Goal: Information Seeking & Learning: Learn about a topic

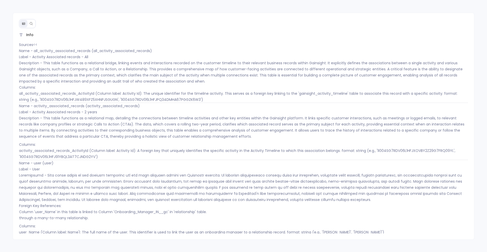
click at [32, 22] on icon at bounding box center [31, 24] width 4 height 4
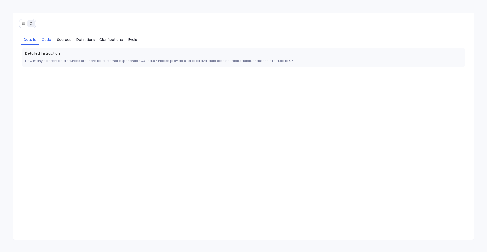
click at [41, 40] on span "Code" at bounding box center [46, 40] width 10 height 6
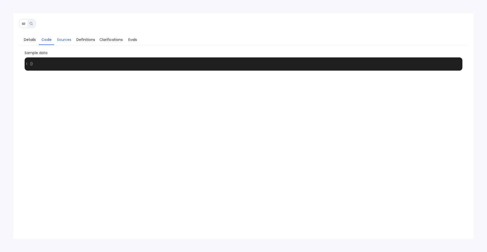
click at [61, 43] on link "Sources" at bounding box center [64, 39] width 20 height 11
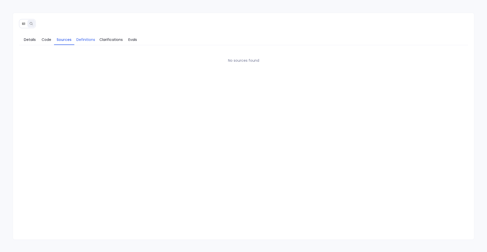
click at [86, 42] on link "Definitions" at bounding box center [85, 39] width 23 height 11
click at [110, 41] on span "Clarifications" at bounding box center [110, 40] width 23 height 6
click at [130, 41] on span "Evals" at bounding box center [132, 40] width 9 height 6
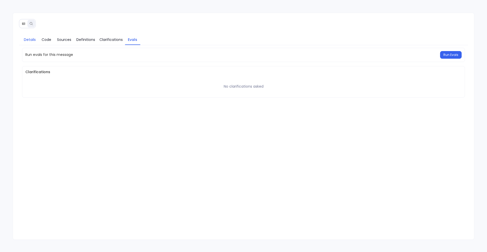
click at [28, 42] on link "Details" at bounding box center [30, 39] width 18 height 11
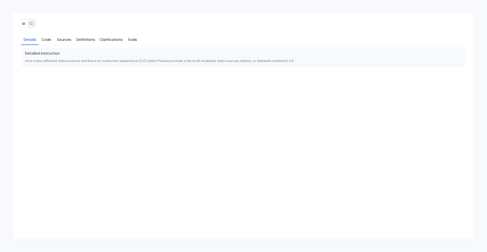
click at [23, 24] on icon at bounding box center [23, 23] width 3 height 2
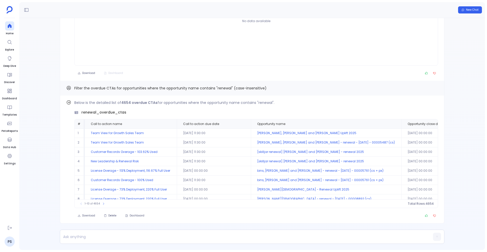
scroll to position [23, 0]
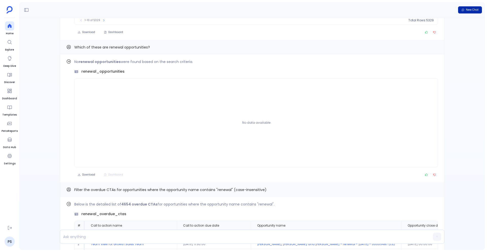
click at [475, 8] on span "New Chat" at bounding box center [472, 10] width 13 height 4
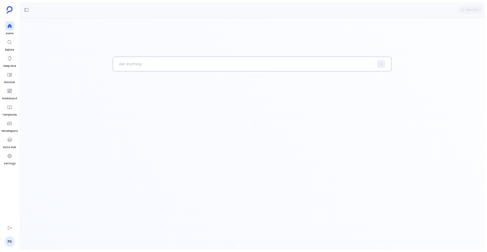
click at [269, 65] on p at bounding box center [243, 63] width 261 height 13
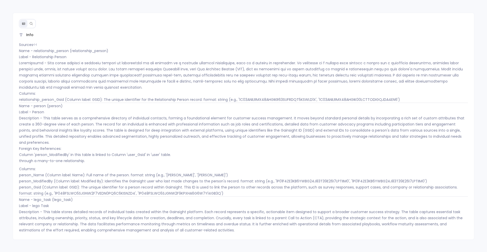
click at [31, 27] on div at bounding box center [27, 23] width 17 height 9
click at [31, 25] on icon at bounding box center [31, 24] width 4 height 4
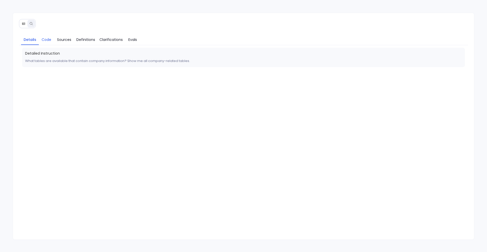
click at [47, 44] on link "Code" at bounding box center [46, 39] width 15 height 11
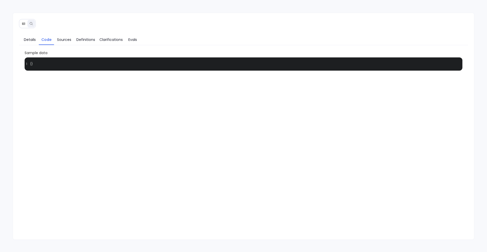
click at [25, 21] on button at bounding box center [24, 24] width 8 height 8
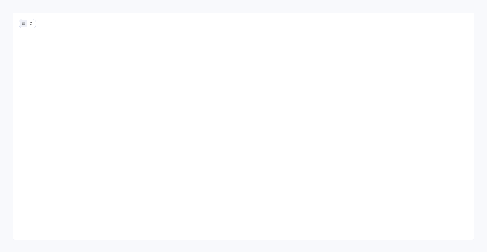
click at [23, 23] on icon at bounding box center [24, 24] width 4 height 4
click at [33, 24] on icon at bounding box center [31, 24] width 4 height 4
click at [29, 25] on icon at bounding box center [31, 24] width 4 height 4
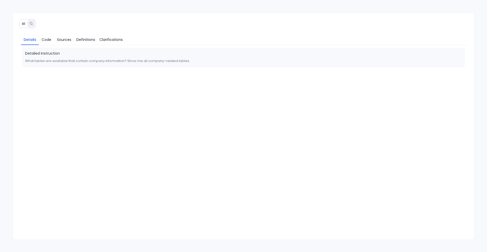
click at [22, 25] on icon at bounding box center [24, 24] width 4 height 4
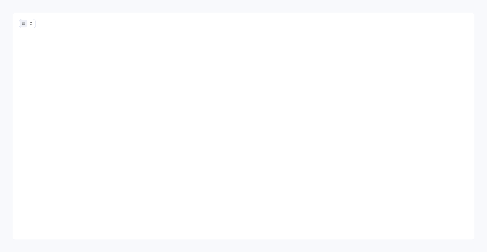
click at [25, 25] on icon at bounding box center [24, 24] width 4 height 4
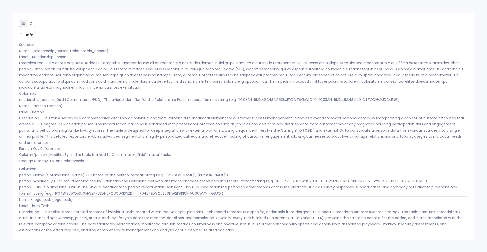
click at [34, 43] on p "Sources<< Name - relationship_person (relationship_person) Label - Relationship…" at bounding box center [243, 66] width 449 height 49
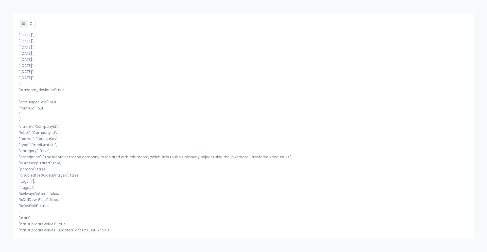
scroll to position [20996, 0]
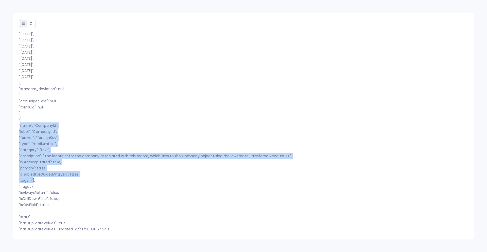
drag, startPoint x: 20, startPoint y: 121, endPoint x: 32, endPoint y: 172, distance: 52.4
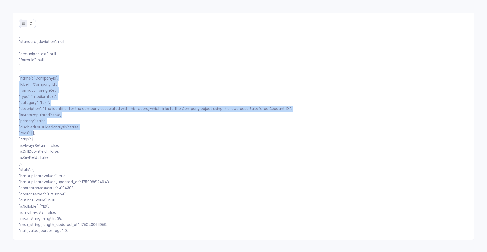
scroll to position [21046, 0]
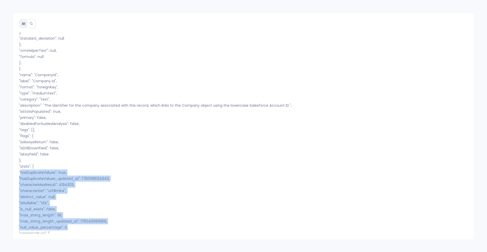
drag, startPoint x: 20, startPoint y: 166, endPoint x: 76, endPoint y: 220, distance: 77.5
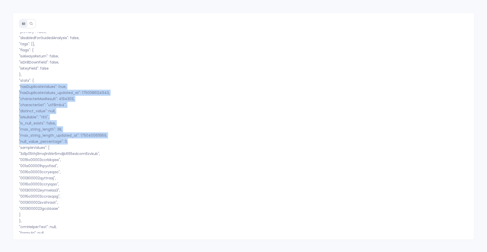
scroll to position [21133, 0]
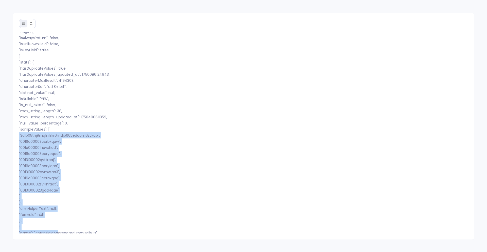
drag, startPoint x: 12, startPoint y: 149, endPoint x: 56, endPoint y: 227, distance: 89.5
click at [58, 229] on div "Info Sources<< Name - relationship_person (relationship_person) Label - Relatio…" at bounding box center [244, 132] width 462 height 201
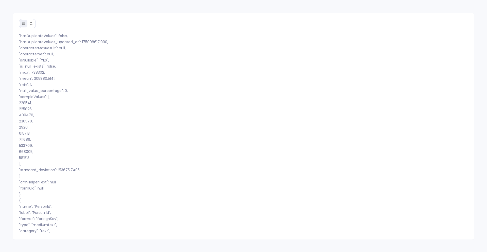
scroll to position [19575, 0]
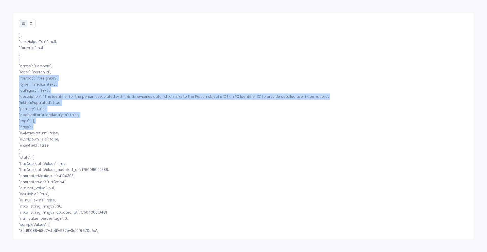
drag, startPoint x: 473, startPoint y: 73, endPoint x: 474, endPoint y: 120, distance: 47.0
click at [474, 121] on div "Info Sources<< Name - relationship_person (relationship_person) Label - Relatio…" at bounding box center [243, 126] width 487 height 252
click at [473, 73] on div "Info Sources<< Name - relationship_person (relationship_person) Label - Relatio…" at bounding box center [244, 132] width 462 height 201
drag, startPoint x: 473, startPoint y: 73, endPoint x: 474, endPoint y: 134, distance: 60.4
click at [474, 133] on div "Info Sources<< Name - relationship_person (relationship_person) Label - Relatio…" at bounding box center [243, 126] width 487 height 252
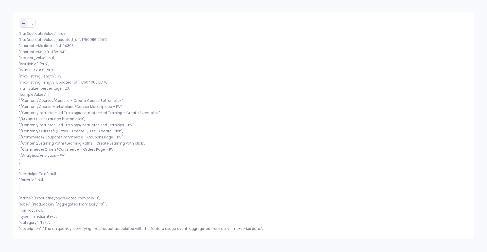
scroll to position [22439, 0]
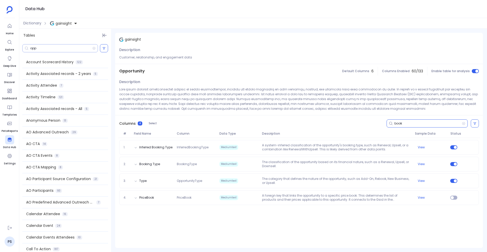
scroll to position [361, 0]
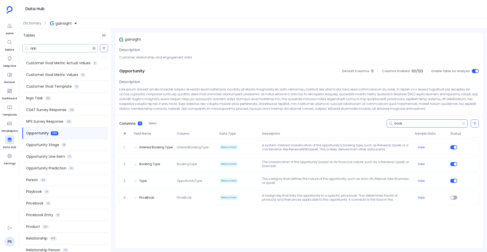
click at [93, 48] on icon at bounding box center [94, 48] width 4 height 4
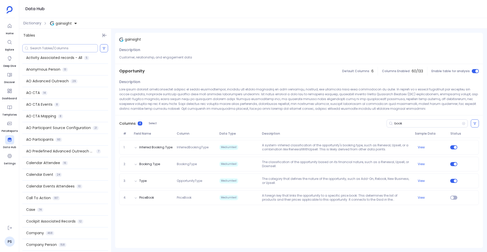
scroll to position [0, 0]
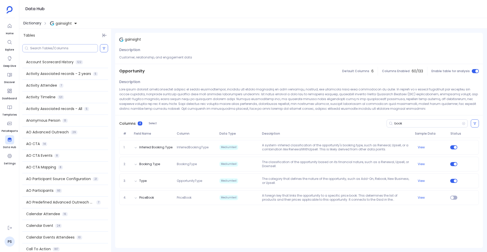
click at [36, 25] on span "Dictionary" at bounding box center [32, 23] width 18 height 5
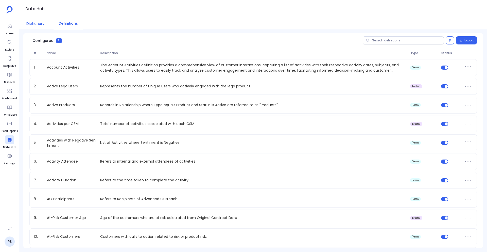
click at [37, 20] on button "Dictionary" at bounding box center [35, 23] width 28 height 11
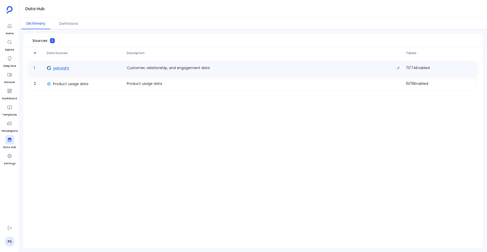
click at [58, 66] on span "gainsight" at bounding box center [61, 67] width 16 height 5
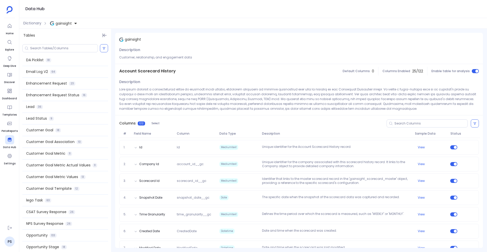
scroll to position [316, 0]
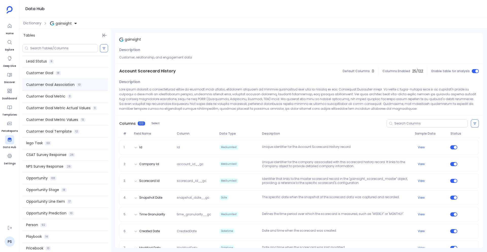
click at [48, 82] on span "Customer Goal Association" at bounding box center [50, 84] width 48 height 5
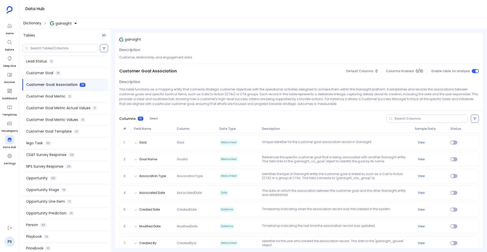
click at [31, 22] on span "Dictionary" at bounding box center [32, 23] width 18 height 5
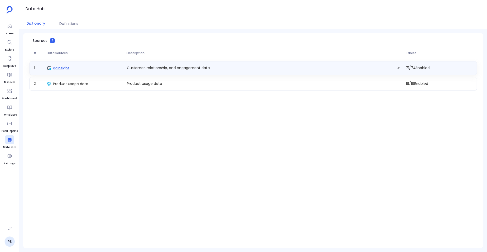
click at [62, 67] on span "gainsight" at bounding box center [61, 67] width 16 height 5
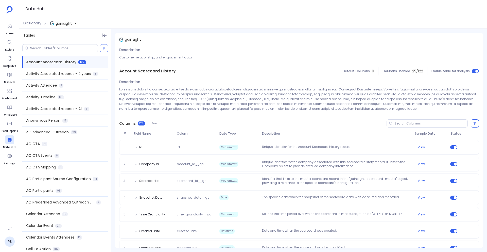
click at [67, 22] on span "gainsight" at bounding box center [64, 23] width 16 height 5
click at [35, 23] on span "Dictionary" at bounding box center [32, 23] width 18 height 5
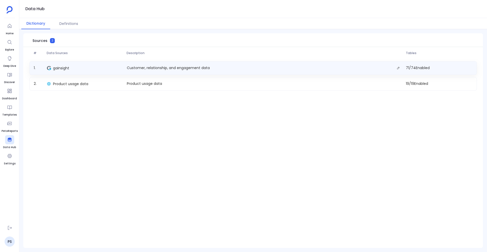
click at [77, 64] on div "gainsight" at bounding box center [85, 67] width 80 height 7
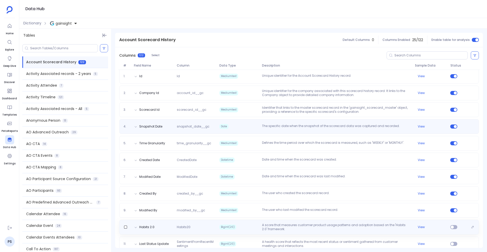
scroll to position [95, 0]
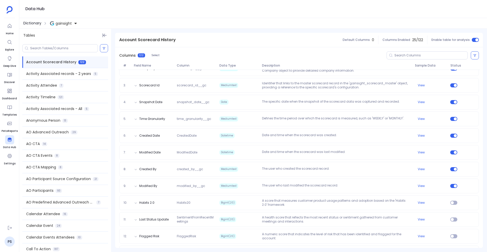
click at [29, 22] on span "Dictionary" at bounding box center [32, 23] width 18 height 5
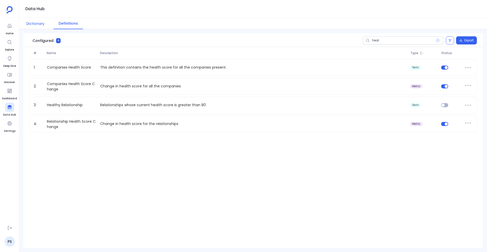
click at [41, 25] on button "Dictionary" at bounding box center [35, 23] width 28 height 11
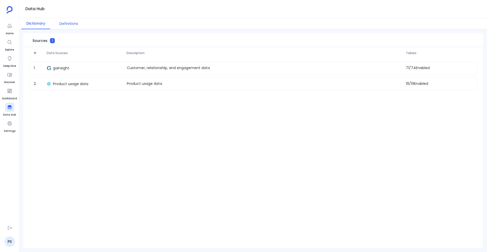
click at [71, 24] on button "Definitions" at bounding box center [68, 23] width 29 height 11
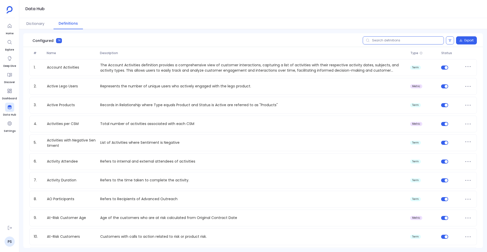
click at [382, 39] on input "text" at bounding box center [403, 40] width 81 height 8
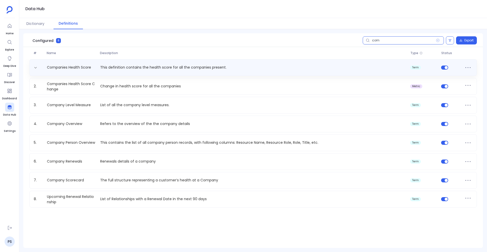
type input "com"
click at [238, 63] on div "Companies Health Score This definition contains the health score for all the co…" at bounding box center [253, 67] width 443 height 8
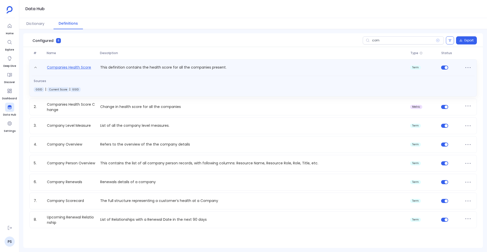
click at [64, 67] on link "Companies Health Score" at bounding box center [69, 68] width 48 height 8
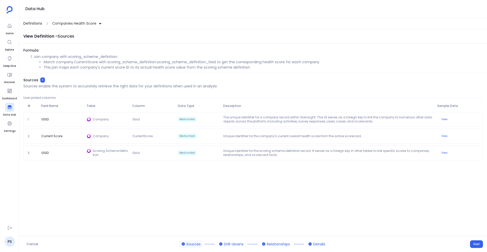
click at [26, 24] on span "Definitions" at bounding box center [32, 23] width 19 height 5
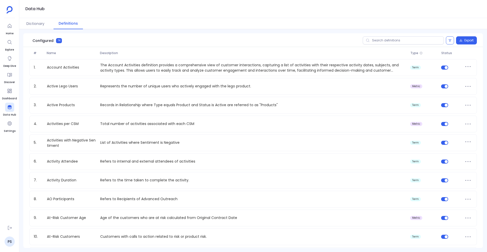
click at [26, 24] on button "Dictionary" at bounding box center [35, 23] width 28 height 11
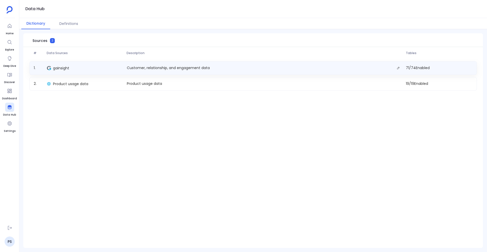
click at [61, 65] on div "gainsight" at bounding box center [85, 67] width 80 height 7
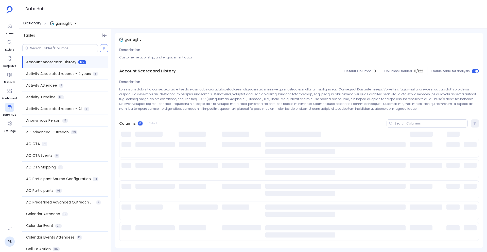
click at [34, 23] on span "Dictionary" at bounding box center [32, 23] width 18 height 5
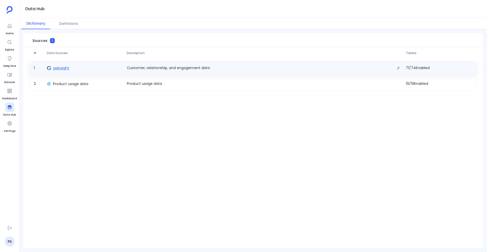
click at [59, 70] on span "gainsight" at bounding box center [61, 67] width 16 height 5
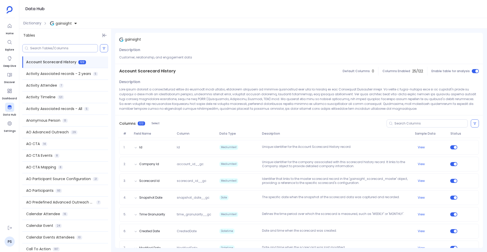
click at [44, 47] on input at bounding box center [64, 48] width 68 height 4
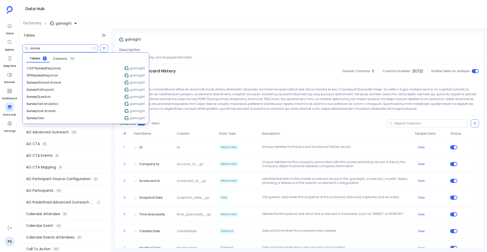
type input "survey"
click at [172, 86] on div "Description" at bounding box center [299, 96] width 368 height 37
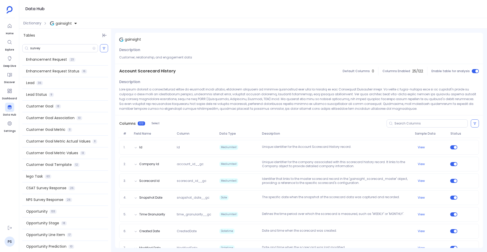
scroll to position [375, 0]
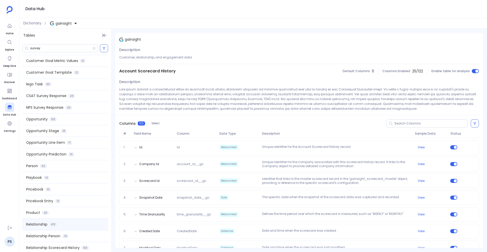
click at [49, 226] on div "Relationship 473" at bounding box center [65, 224] width 86 height 11
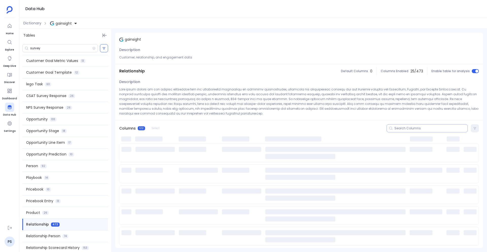
click at [402, 129] on input at bounding box center [431, 128] width 73 height 4
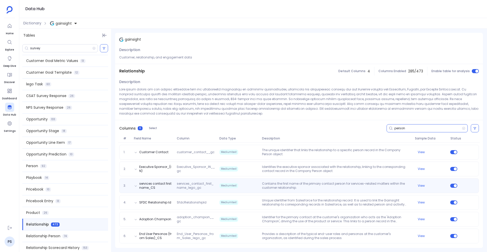
type input "person"
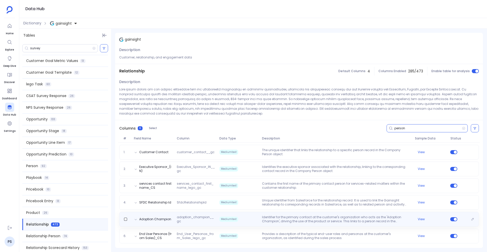
click at [200, 216] on span "adoption_champion__gc" at bounding box center [196, 219] width 43 height 8
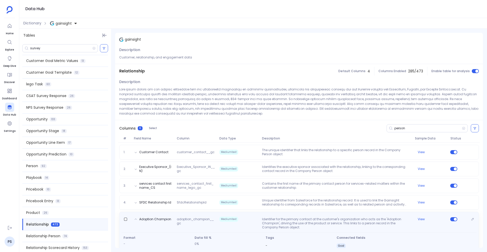
click at [200, 216] on div "Adoption Champion adoption_champion__gc Mediumtext Identifier for the primary c…" at bounding box center [299, 222] width 355 height 14
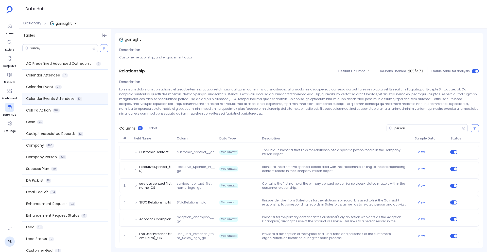
scroll to position [158, 0]
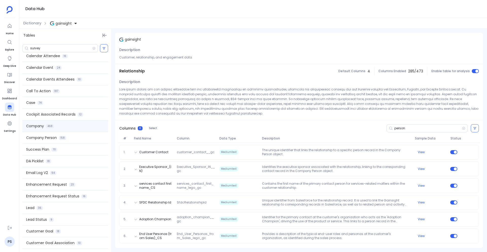
click at [55, 130] on div "Company 468" at bounding box center [65, 125] width 86 height 11
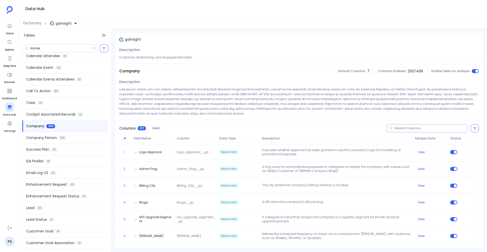
click at [401, 127] on input at bounding box center [431, 128] width 73 height 4
click at [475, 127] on icon at bounding box center [475, 128] width 3 height 3
click at [381, 160] on label "Status off" at bounding box center [386, 160] width 51 height 11
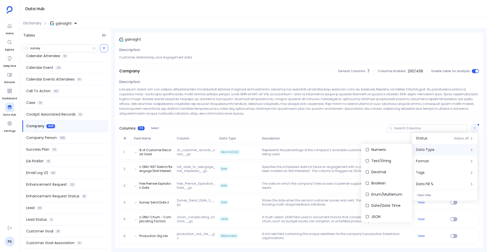
click at [330, 122] on div "Columns 178 Select" at bounding box center [299, 128] width 368 height 16
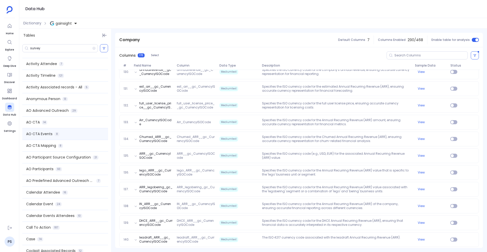
scroll to position [0, 0]
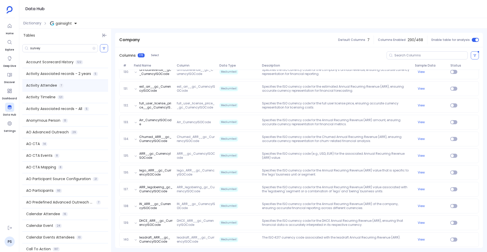
click at [70, 83] on div "Activity Attendee 7" at bounding box center [65, 85] width 86 height 11
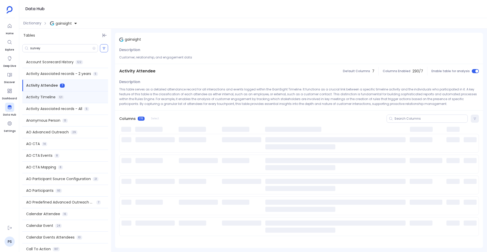
click at [71, 97] on div "Activity Timeline 121" at bounding box center [65, 96] width 86 height 11
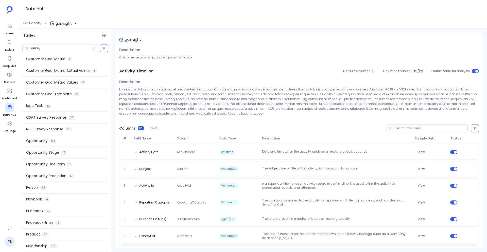
scroll to position [358, 0]
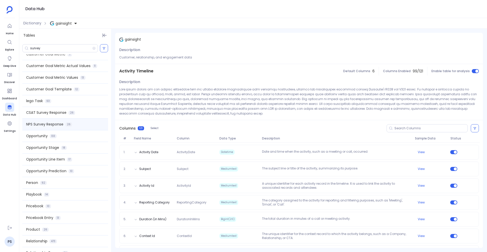
click at [81, 121] on div "NPS Survey Response 26" at bounding box center [65, 124] width 86 height 11
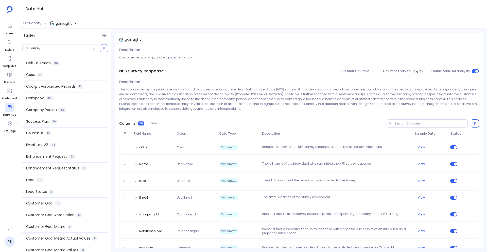
scroll to position [177, 0]
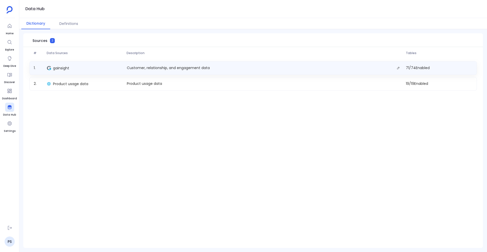
click at [53, 68] on div "gainsight" at bounding box center [85, 67] width 80 height 7
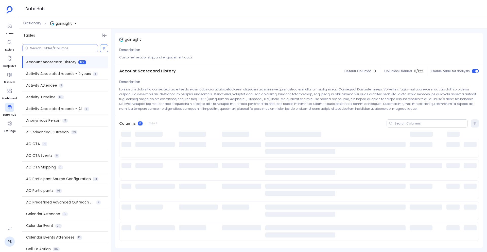
click at [57, 48] on input at bounding box center [64, 48] width 68 height 4
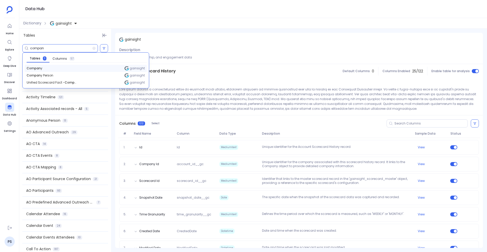
type input "compan"
click at [56, 71] on div "Compan y gainsight" at bounding box center [86, 68] width 122 height 7
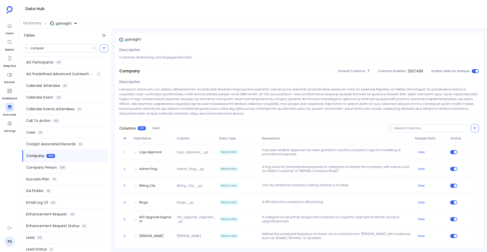
scroll to position [131, 0]
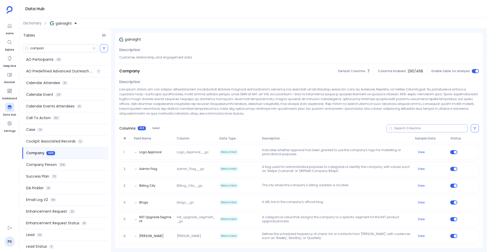
click at [395, 128] on input at bounding box center [431, 128] width 73 height 4
click at [473, 130] on button at bounding box center [475, 128] width 8 height 8
click at [378, 161] on label "Status off" at bounding box center [386, 160] width 51 height 11
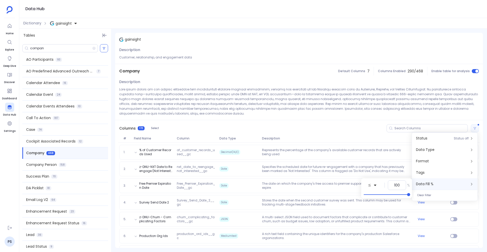
click at [330, 136] on div "Columns 178 Select" at bounding box center [299, 128] width 368 height 16
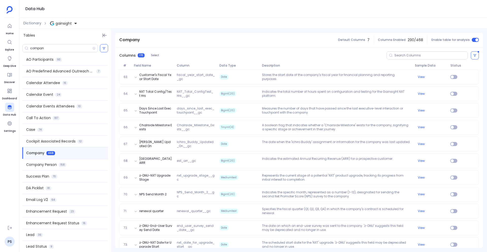
scroll to position [1079, 0]
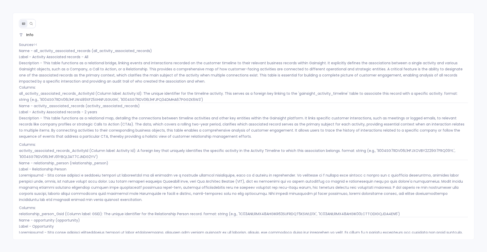
click at [118, 100] on p "Columns: all_activity_associated_records_ActivityId (Column label: Activity Id)…" at bounding box center [243, 93] width 449 height 18
click at [29, 28] on div at bounding box center [27, 23] width 17 height 9
click at [30, 24] on icon at bounding box center [31, 24] width 4 height 4
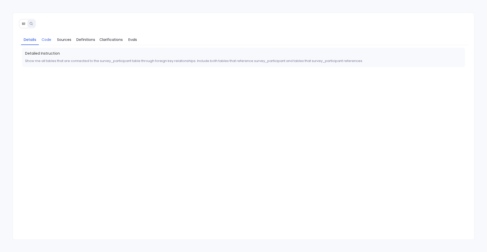
click at [47, 41] on span "Code" at bounding box center [47, 40] width 10 height 6
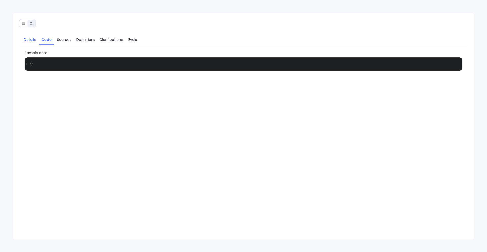
click at [33, 41] on span "Details" at bounding box center [30, 40] width 12 height 6
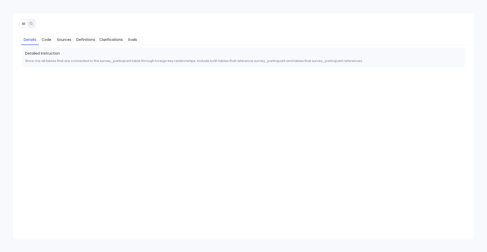
click at [21, 24] on button at bounding box center [24, 24] width 8 height 8
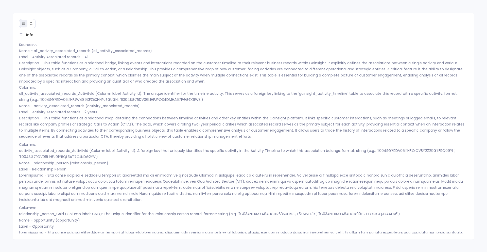
click at [32, 27] on button at bounding box center [31, 24] width 8 height 8
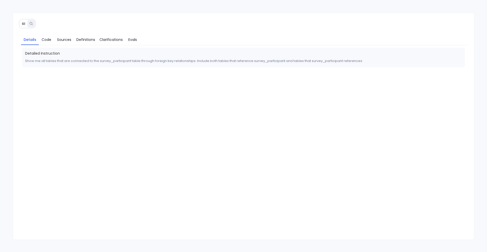
click at [22, 22] on icon at bounding box center [23, 23] width 3 height 2
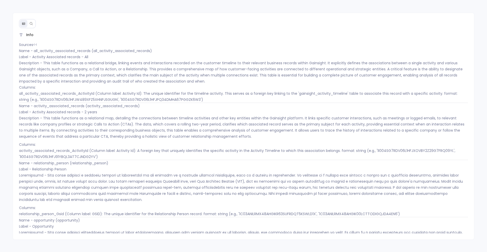
click at [32, 23] on icon at bounding box center [31, 24] width 4 height 4
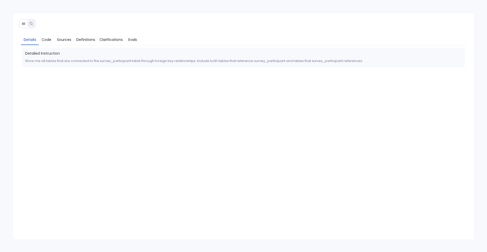
click at [27, 21] on button at bounding box center [24, 24] width 8 height 8
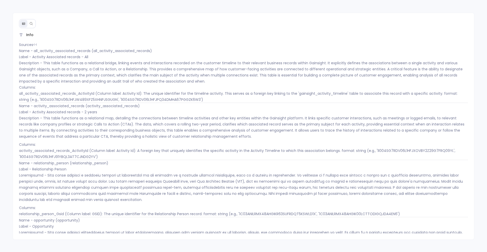
click at [141, 54] on p "Sources<< Name - all_activity_associated_records (all_activity_associated_recor…" at bounding box center [243, 63] width 449 height 43
click at [140, 52] on p "Sources<< Name - all_activity_associated_records (all_activity_associated_recor…" at bounding box center [243, 63] width 449 height 43
click at [370, 74] on p "Sources<< Name - all_activity_associated_records (all_activity_associated_recor…" at bounding box center [243, 63] width 449 height 43
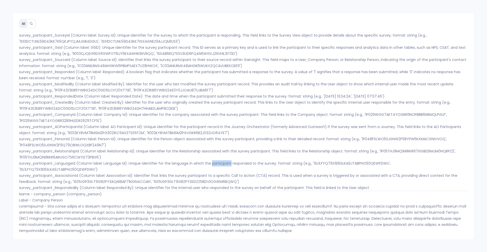
scroll to position [1299, 0]
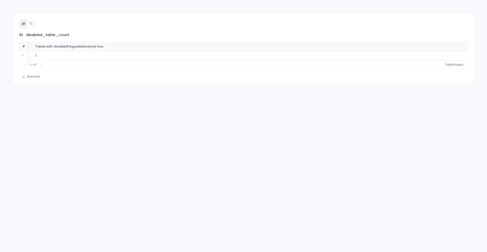
click at [32, 25] on icon at bounding box center [31, 24] width 4 height 4
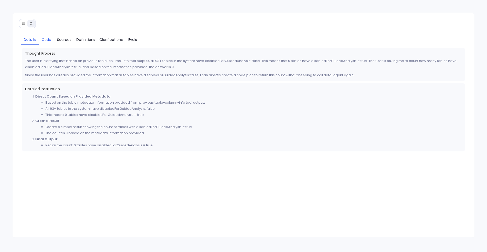
click at [47, 39] on span "Code" at bounding box center [47, 40] width 10 height 6
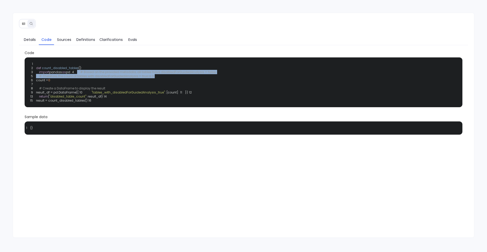
drag, startPoint x: 162, startPoint y: 81, endPoint x: 34, endPoint y: 74, distance: 128.6
click at [34, 74] on div "1 2 def count_disabled_tables (): 3 import pandas as pd 4 # Based on the provid…" at bounding box center [244, 82] width 432 height 44
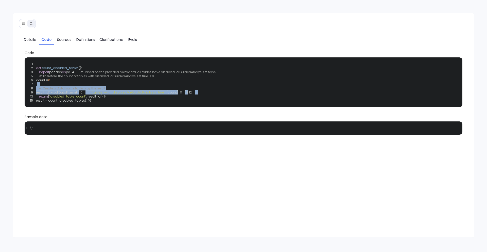
drag, startPoint x: 174, startPoint y: 108, endPoint x: 37, endPoint y: 87, distance: 138.9
click at [37, 87] on div "1 2 def count_disabled_tables (): 3 import pandas as pd 4 # Based on the provid…" at bounding box center [244, 82] width 432 height 44
drag, startPoint x: 110, startPoint y: 123, endPoint x: 26, endPoint y: 83, distance: 93.1
click at [25, 84] on div "1 2 def count_disabled_tables (): 3 import pandas as pd 4 # Based on the provid…" at bounding box center [244, 82] width 438 height 50
click at [67, 119] on span "Sample data" at bounding box center [244, 116] width 438 height 5
